Goal: Subscribe to service/newsletter

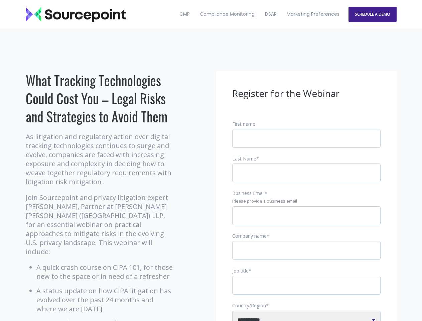
click at [306, 221] on input "Business Email *" at bounding box center [306, 215] width 148 height 19
